Goal: Task Accomplishment & Management: Use online tool/utility

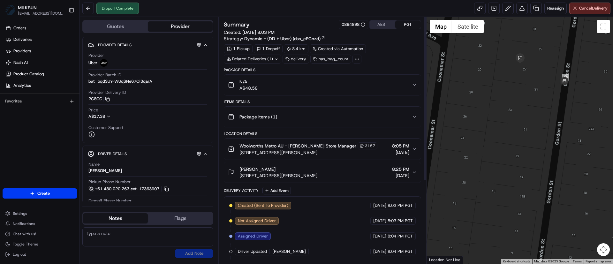
scroll to position [123, 0]
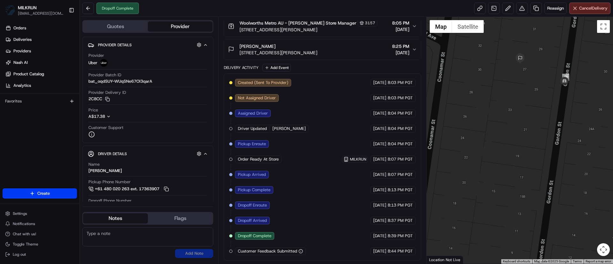
click at [289, 136] on div "Created (Sent To Provider) Uber 19/08/2025 8:03 PM PGT Not Assigned Driver Uber…" at bounding box center [322, 167] width 186 height 176
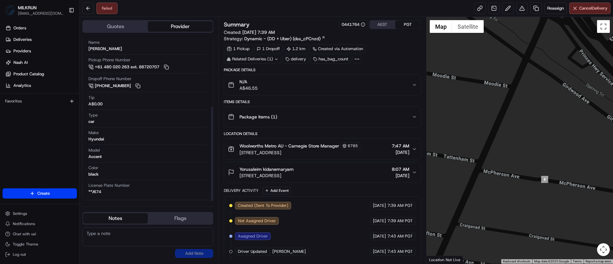
click at [276, 72] on div "Package Details" at bounding box center [322, 69] width 197 height 5
click at [276, 76] on button "N/A A$46.55" at bounding box center [322, 85] width 197 height 20
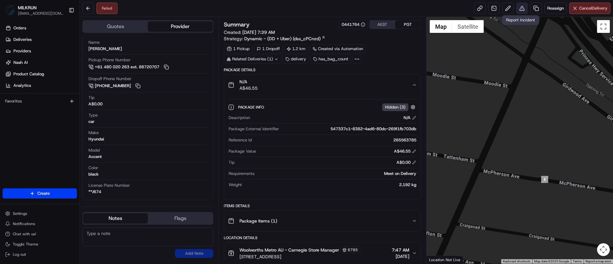
click at [517, 8] on button at bounding box center [523, 9] width 12 height 12
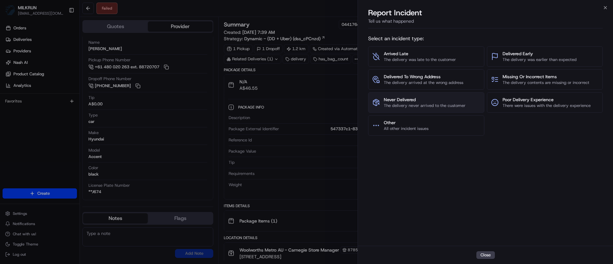
click at [405, 104] on span "The delivery never arrived to the customer" at bounding box center [425, 106] width 82 height 6
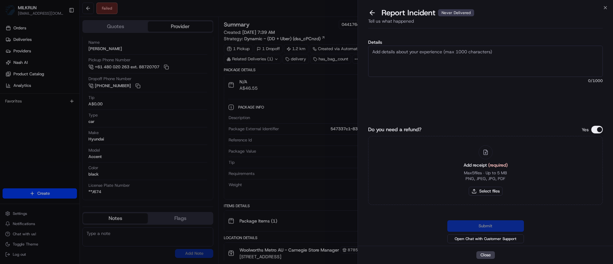
click at [410, 72] on textarea "Details" at bounding box center [485, 61] width 235 height 31
type textarea "Hi team, please issue a refund for this order, driver has not delivered the ord…"
click at [496, 190] on button "Select files" at bounding box center [486, 191] width 34 height 9
type input "C:\fakepath\Youru.png"
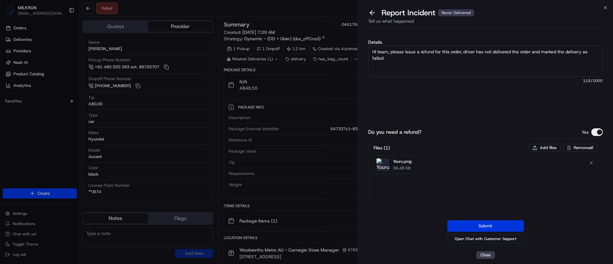
click at [504, 224] on button "Submit" at bounding box center [486, 226] width 77 height 12
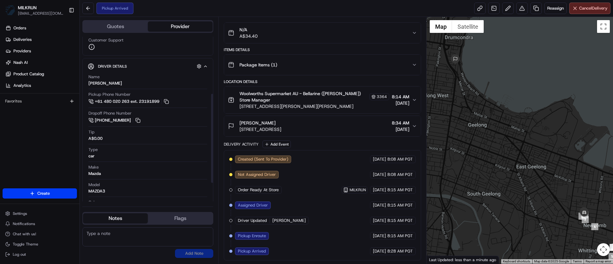
scroll to position [105, 0]
click at [170, 99] on button at bounding box center [166, 101] width 7 height 7
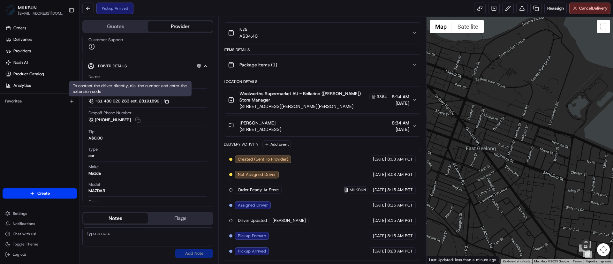
click at [582, 184] on div at bounding box center [520, 140] width 187 height 247
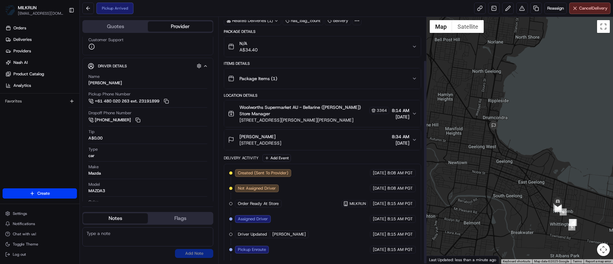
scroll to position [52, 0]
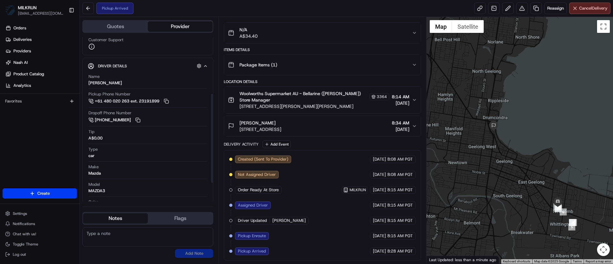
click at [212, 154] on div at bounding box center [212, 138] width 2 height 89
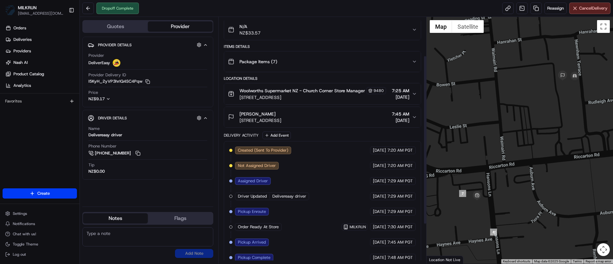
scroll to position [113, 0]
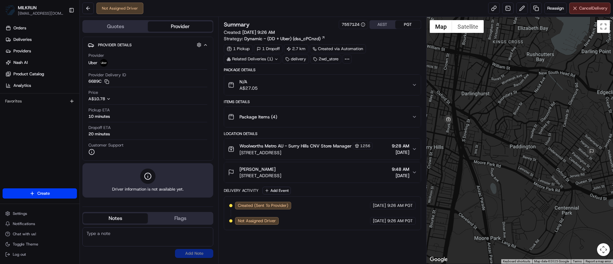
click at [583, 5] on button "Cancel Delivery" at bounding box center [590, 9] width 41 height 12
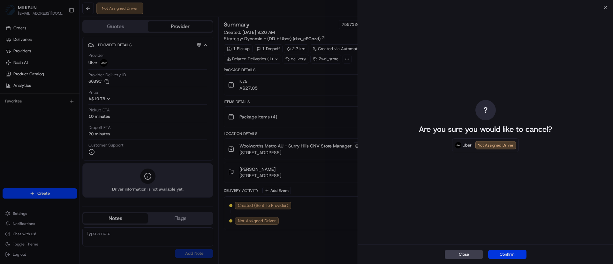
click at [509, 255] on button "Confirm" at bounding box center [508, 254] width 38 height 9
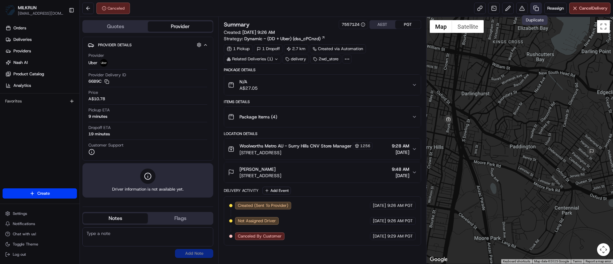
click at [536, 11] on link at bounding box center [537, 9] width 12 height 12
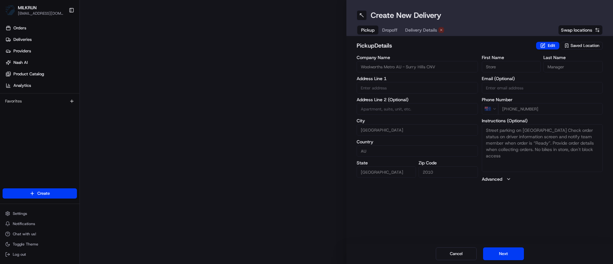
type input "[STREET_ADDRESS]"
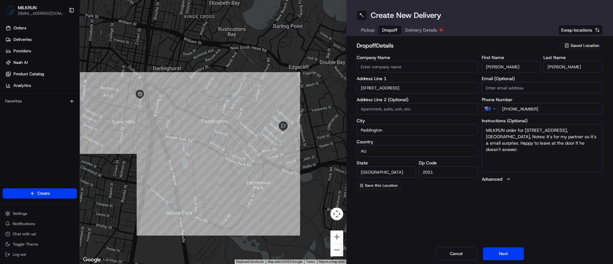
click at [398, 31] on button "Dropoff" at bounding box center [390, 30] width 23 height 9
click at [401, 96] on div "Company Name Address Line 1 160 Windsor St Address Line 2 (Optional) [GEOGRAPHI…" at bounding box center [417, 122] width 121 height 134
click at [399, 93] on input "[STREET_ADDRESS]" at bounding box center [417, 88] width 121 height 12
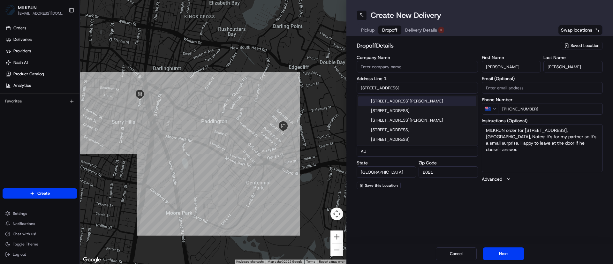
click at [399, 93] on input "[STREET_ADDRESS]" at bounding box center [417, 88] width 121 height 12
paste input "[STREET_ADDRESS][PERSON_NAME]"
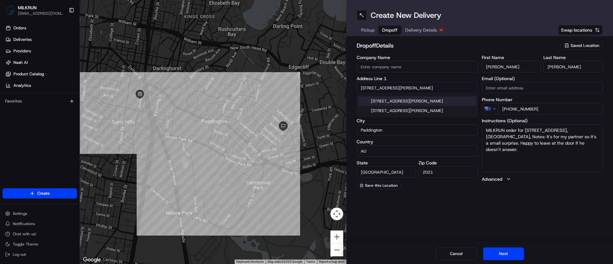
click at [398, 102] on div "[STREET_ADDRESS][PERSON_NAME]" at bounding box center [418, 101] width 118 height 10
type input "[STREET_ADDRESS][PERSON_NAME]"
type input "[GEOGRAPHIC_DATA]"
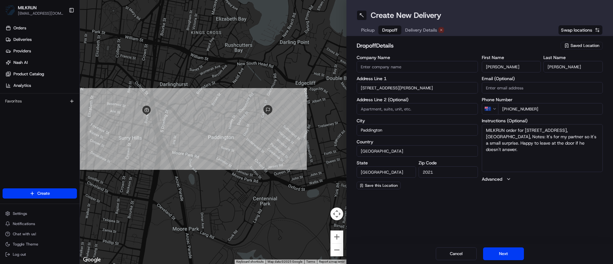
click at [426, 28] on span "Delivery Details" at bounding box center [421, 30] width 32 height 6
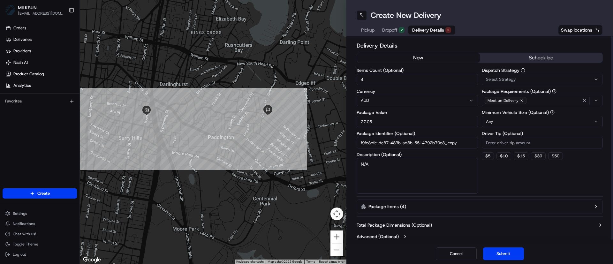
click at [401, 59] on button "now" at bounding box center [418, 58] width 123 height 10
click at [507, 249] on button "Submit" at bounding box center [503, 254] width 41 height 13
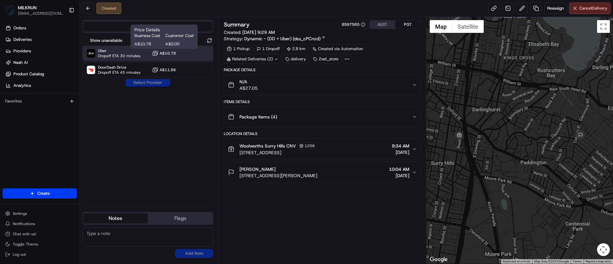
click at [162, 49] on div "Uber Dropoff ETA 30 minutes A$10.78" at bounding box center [147, 53] width 131 height 15
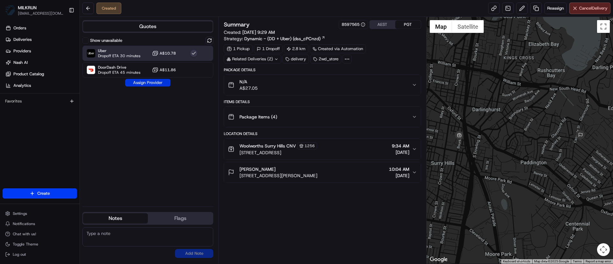
click at [165, 84] on button "Assign Provider" at bounding box center [147, 83] width 45 height 8
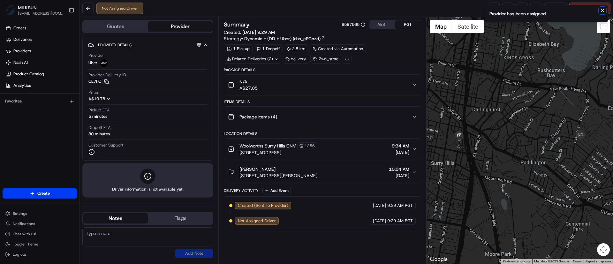
click at [600, 12] on icon "Notifications (F8)" at bounding box center [602, 10] width 5 height 5
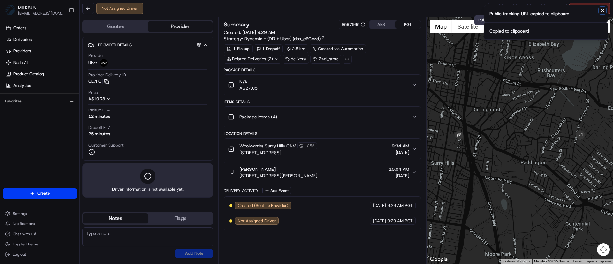
click at [605, 12] on icon "Notifications (F8)" at bounding box center [602, 10] width 5 height 5
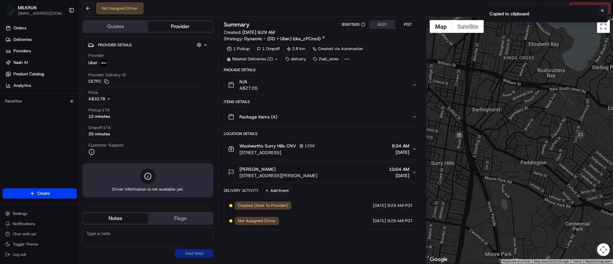
click at [603, 11] on icon "Notifications (F8)" at bounding box center [603, 10] width 3 height 3
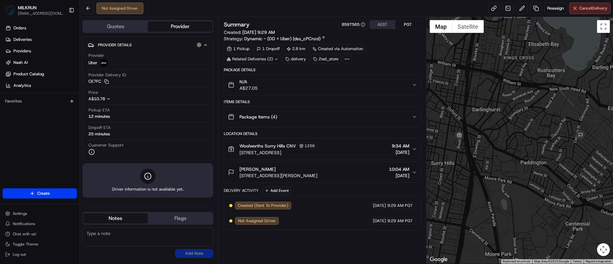
click at [603, 9] on span "Cancel Delivery" at bounding box center [594, 8] width 28 height 6
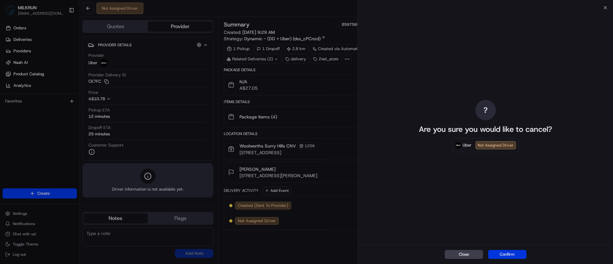
click at [513, 251] on button "Confirm" at bounding box center [508, 254] width 38 height 9
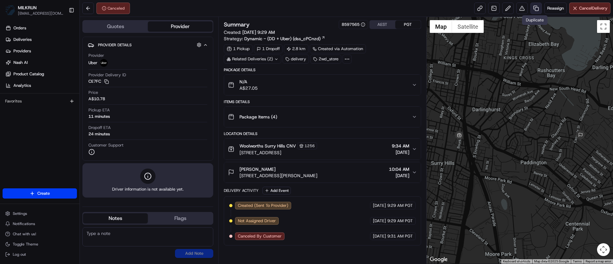
click at [535, 5] on link at bounding box center [537, 9] width 12 height 12
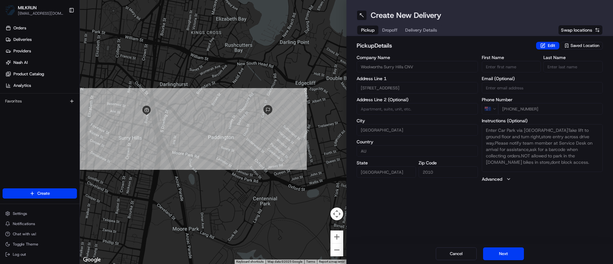
click at [396, 33] on span "Dropoff" at bounding box center [389, 30] width 15 height 6
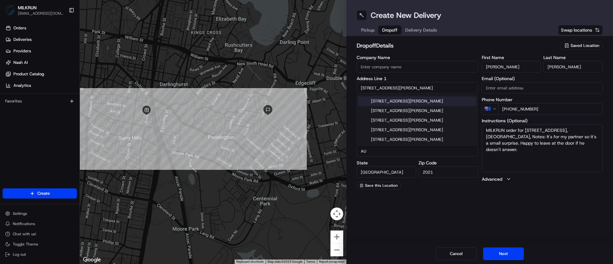
click at [367, 91] on input "[STREET_ADDRESS][PERSON_NAME]" at bounding box center [417, 88] width 121 height 12
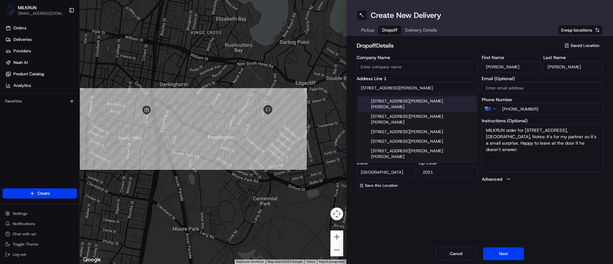
click at [401, 86] on input "[STREET_ADDRESS][PERSON_NAME]" at bounding box center [417, 88] width 121 height 12
type input "[STREET_ADDRESS][PERSON_NAME]"
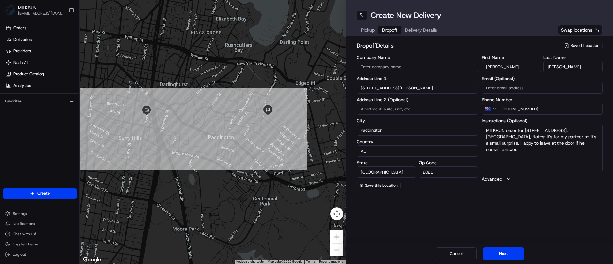
click at [396, 74] on div "Company Name Address Line 1 71 [PERSON_NAME] St Address Line 2 (Optional) [GEOG…" at bounding box center [417, 122] width 121 height 134
click at [428, 27] on span "Delivery Details" at bounding box center [421, 30] width 32 height 6
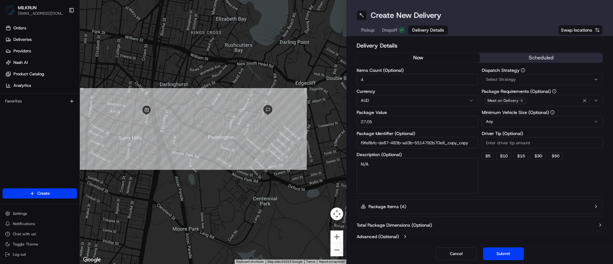
click at [386, 4] on div "Create New Delivery Pickup Dropoff Delivery Details Swap locations" at bounding box center [480, 18] width 267 height 36
click at [393, 38] on div "Delivery Details now scheduled Items Count (Optional) 4 Currency AUD Package Va…" at bounding box center [480, 140] width 267 height 208
click at [390, 35] on div "Pickup Dropoff Delivery Details" at bounding box center [403, 30] width 92 height 12
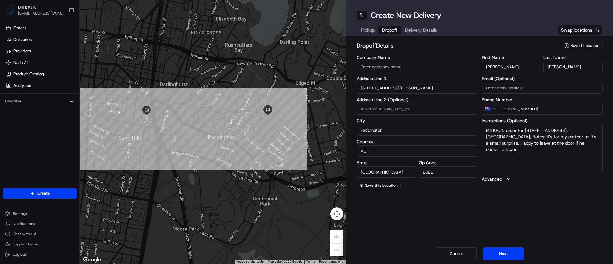
click at [389, 32] on span "Dropoff" at bounding box center [389, 30] width 15 height 6
drag, startPoint x: 508, startPoint y: 137, endPoint x: 472, endPoint y: 127, distance: 37.5
click at [472, 127] on div "Company Name Address Line 1 71 [PERSON_NAME] St Address Line 2 (Optional) [GEOG…" at bounding box center [480, 122] width 246 height 134
type textarea "Notes: It's for my partner so it's a small surprise. Happy to leave at the door…"
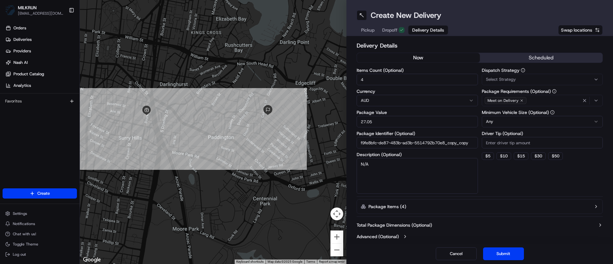
click at [420, 32] on span "Delivery Details" at bounding box center [429, 30] width 32 height 6
click at [413, 53] on button "now" at bounding box center [418, 58] width 123 height 10
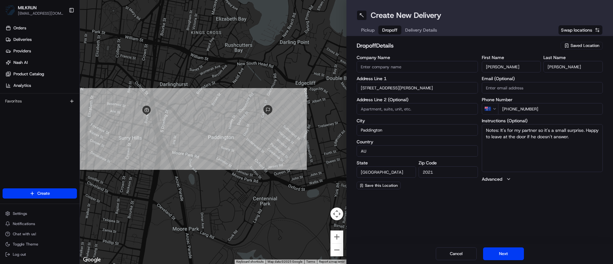
click at [394, 32] on span "Dropoff" at bounding box center [389, 30] width 15 height 6
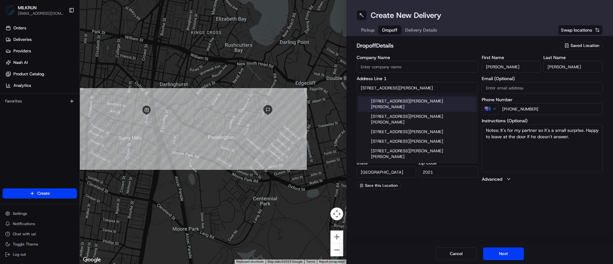
click at [402, 88] on input "[STREET_ADDRESS][PERSON_NAME]" at bounding box center [417, 88] width 121 height 12
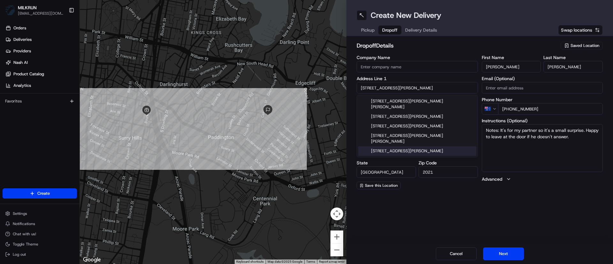
click at [411, 146] on div "[STREET_ADDRESS][PERSON_NAME]" at bounding box center [418, 151] width 118 height 10
type input "[STREET_ADDRESS][PERSON_NAME]"
type input "[GEOGRAPHIC_DATA]"
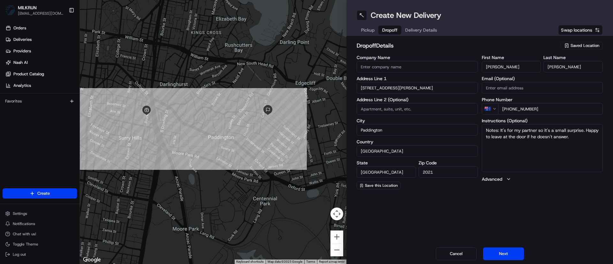
type input "[STREET_ADDRESS][PERSON_NAME]"
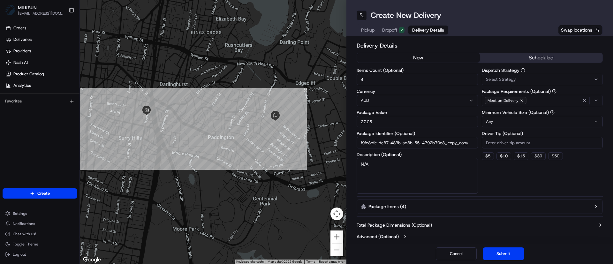
click at [424, 29] on span "Delivery Details" at bounding box center [429, 30] width 32 height 6
click at [421, 58] on button "now" at bounding box center [418, 58] width 123 height 10
click at [518, 257] on button "Submit" at bounding box center [503, 254] width 41 height 13
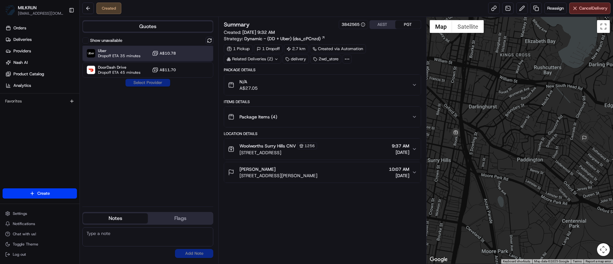
click at [166, 49] on div "Uber Dropoff ETA 35 minutes A$10.78" at bounding box center [147, 53] width 131 height 15
click at [156, 82] on button "Assign Provider" at bounding box center [147, 83] width 45 height 8
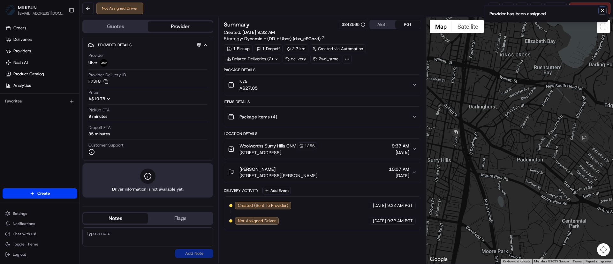
click at [600, 7] on button "Notifications (F8)" at bounding box center [603, 11] width 8 height 8
